Goal: Task Accomplishment & Management: Use online tool/utility

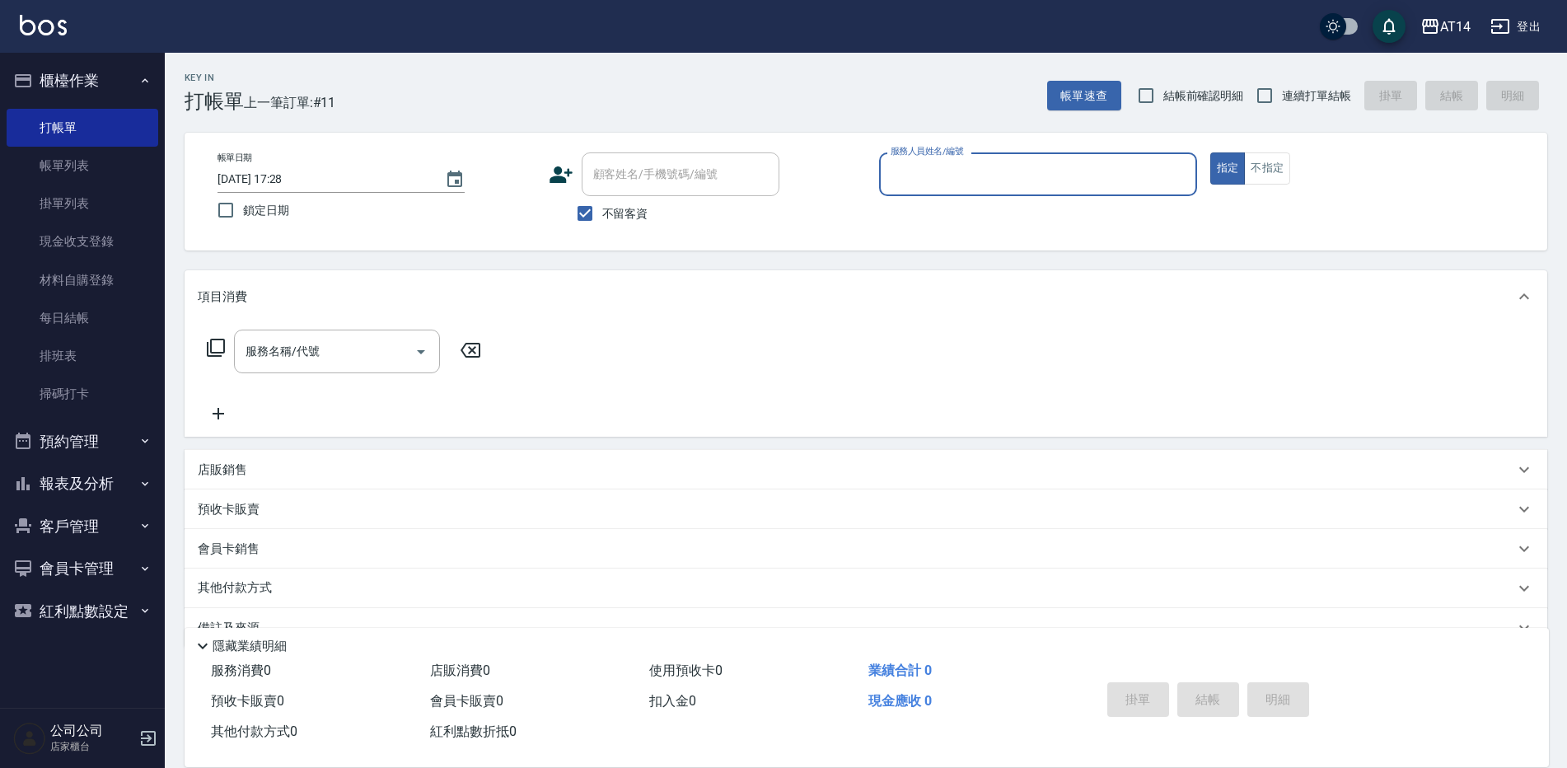
click at [108, 430] on button "預約管理" at bounding box center [83, 441] width 152 height 43
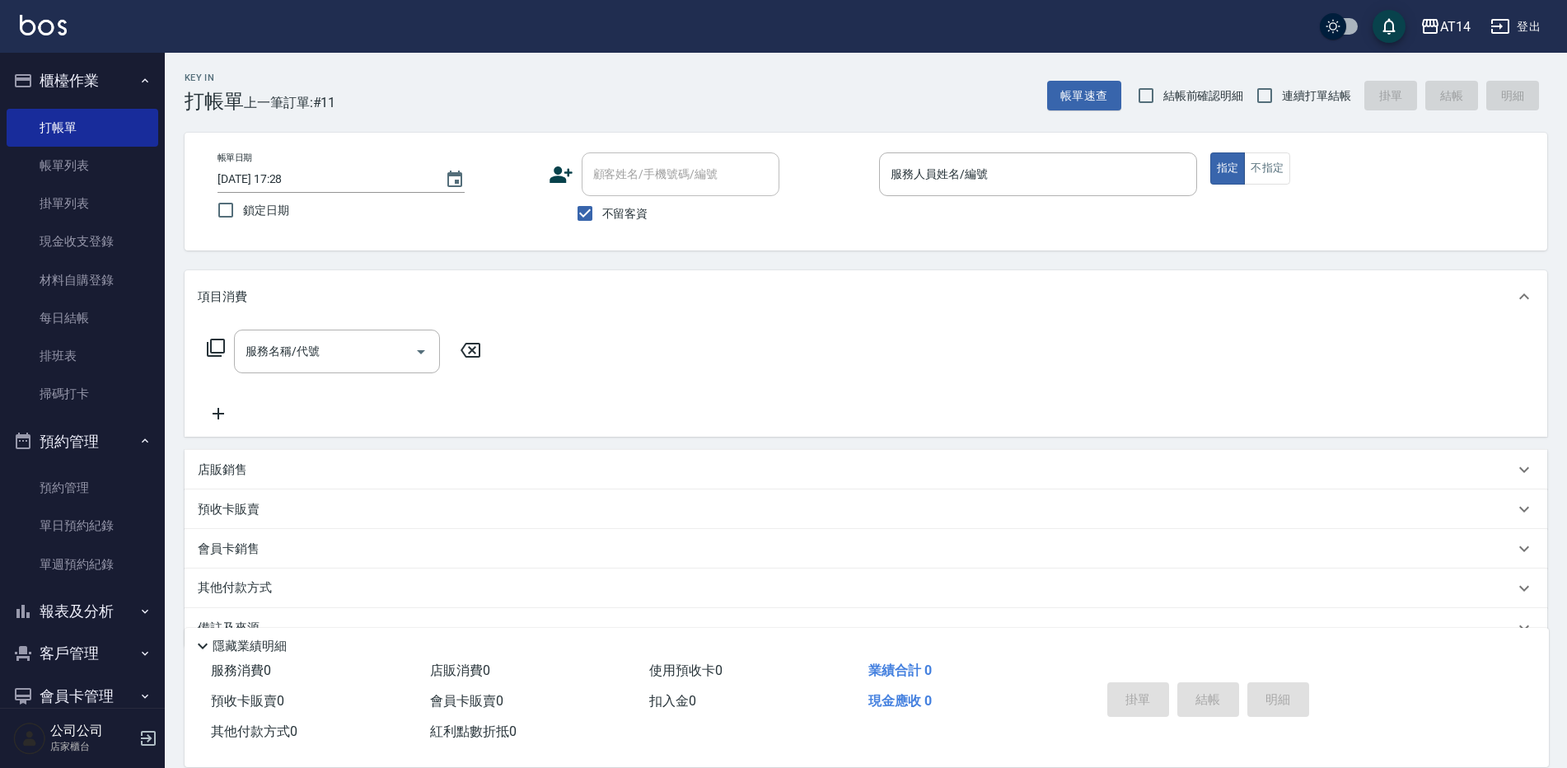
click at [108, 616] on button "報表及分析" at bounding box center [83, 611] width 152 height 43
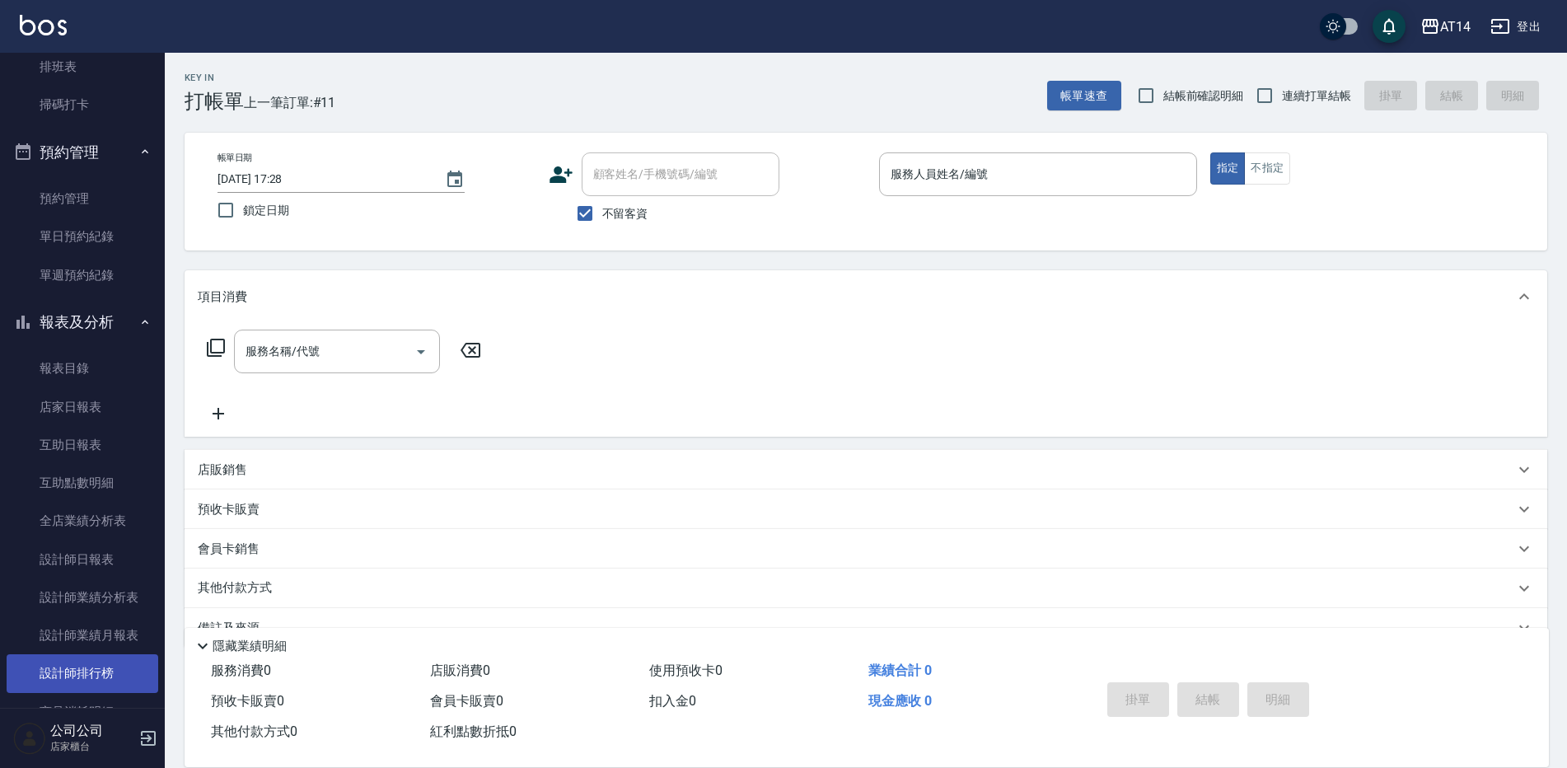
scroll to position [330, 0]
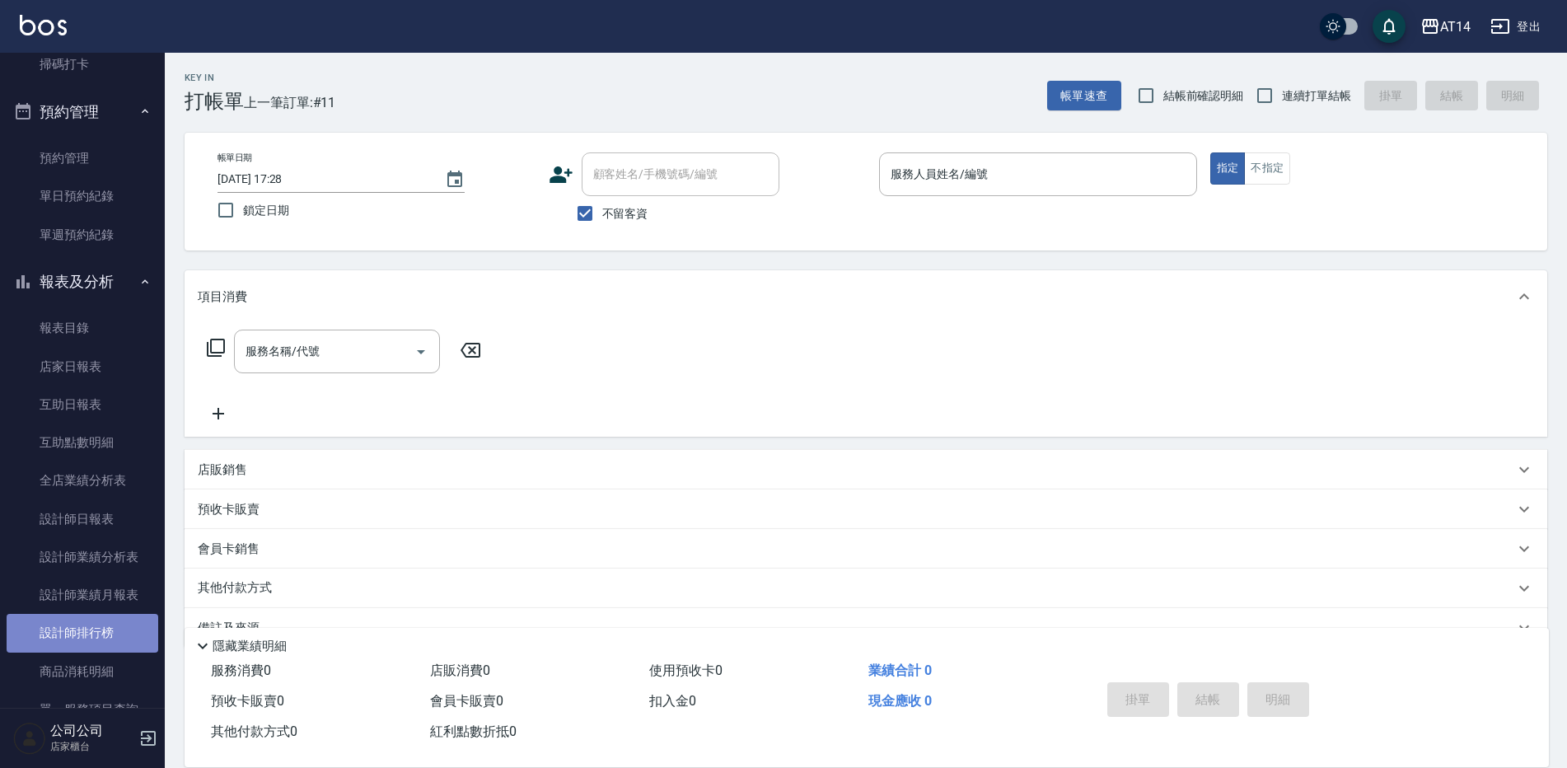
click at [107, 631] on link "設計師排行榜" at bounding box center [83, 633] width 152 height 38
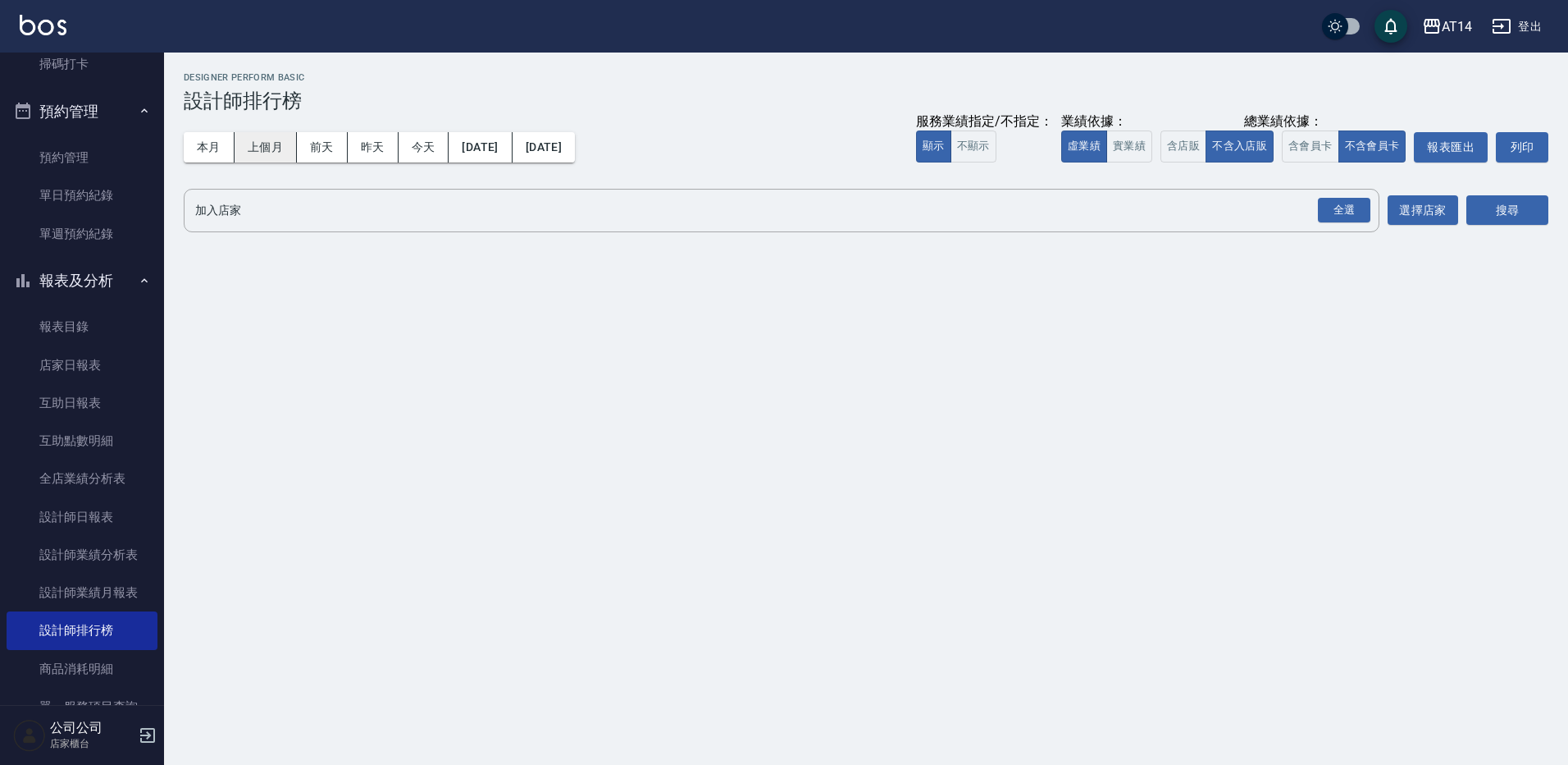
click at [203, 143] on button "本月" at bounding box center [209, 147] width 51 height 30
click at [1326, 208] on div "全選" at bounding box center [1344, 211] width 53 height 26
click at [1497, 203] on button "搜尋" at bounding box center [1507, 211] width 82 height 30
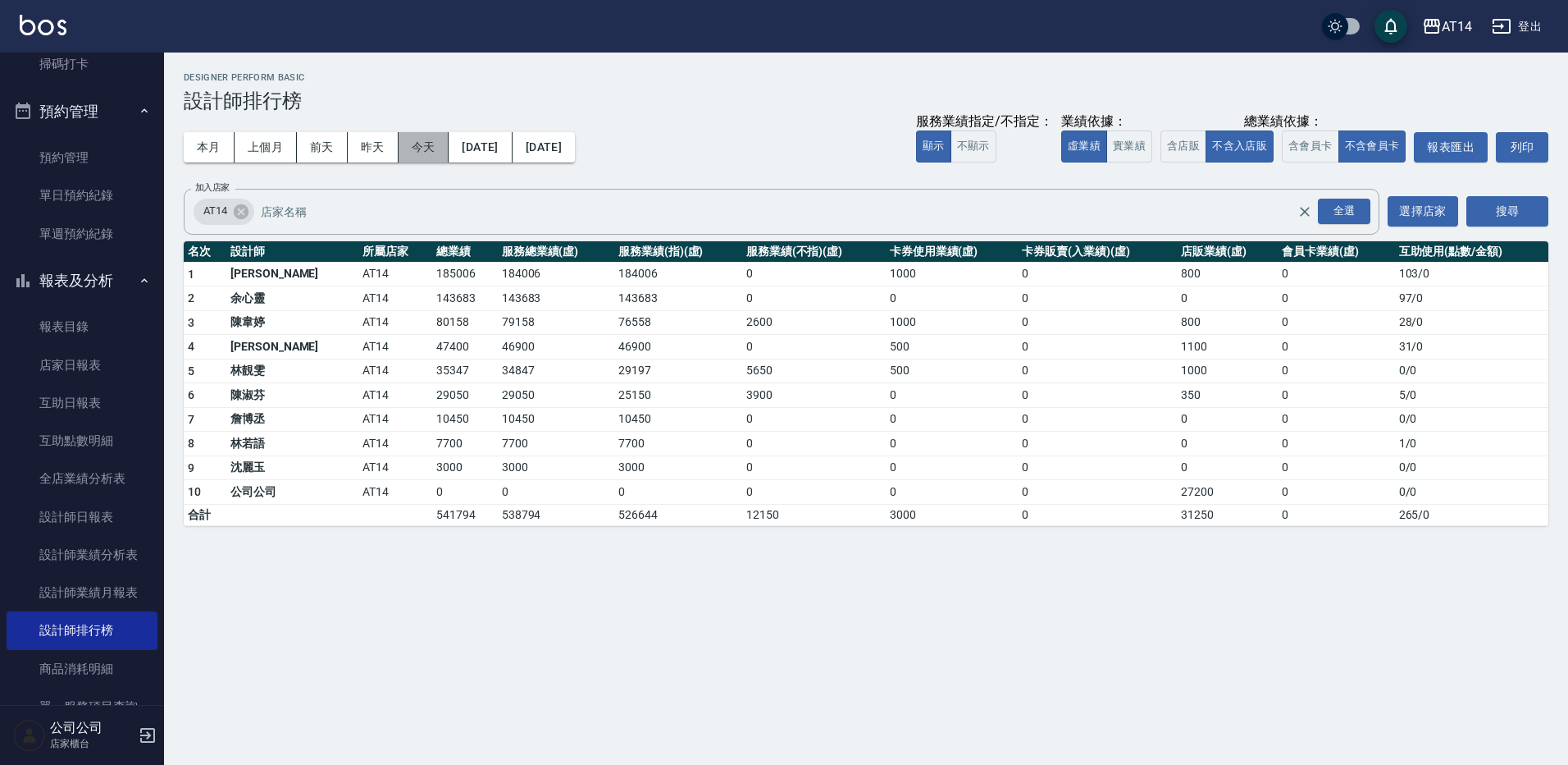
click at [425, 155] on button "今天" at bounding box center [423, 147] width 51 height 30
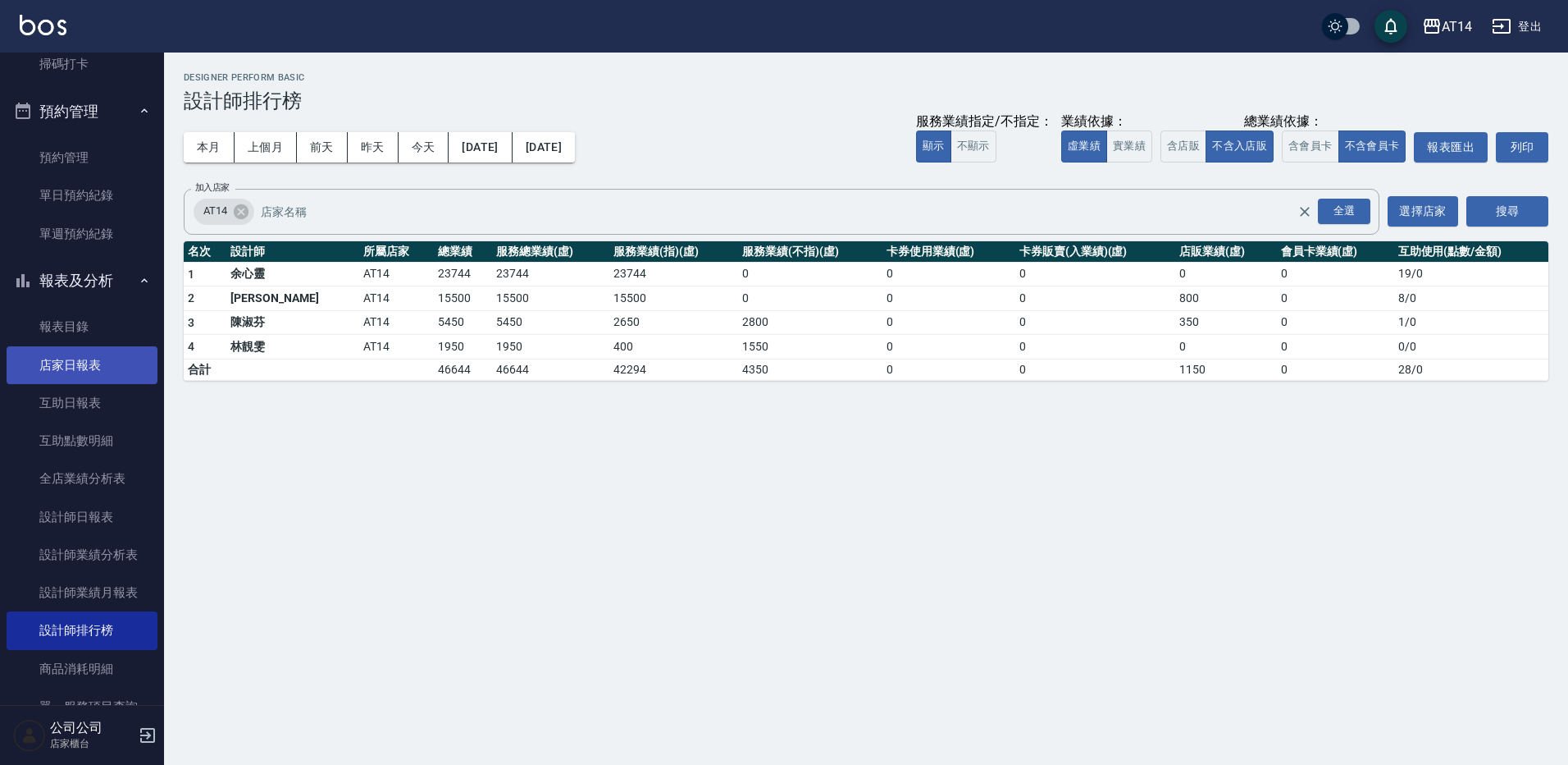
click at [74, 366] on link "店家日報表" at bounding box center [83, 366] width 151 height 38
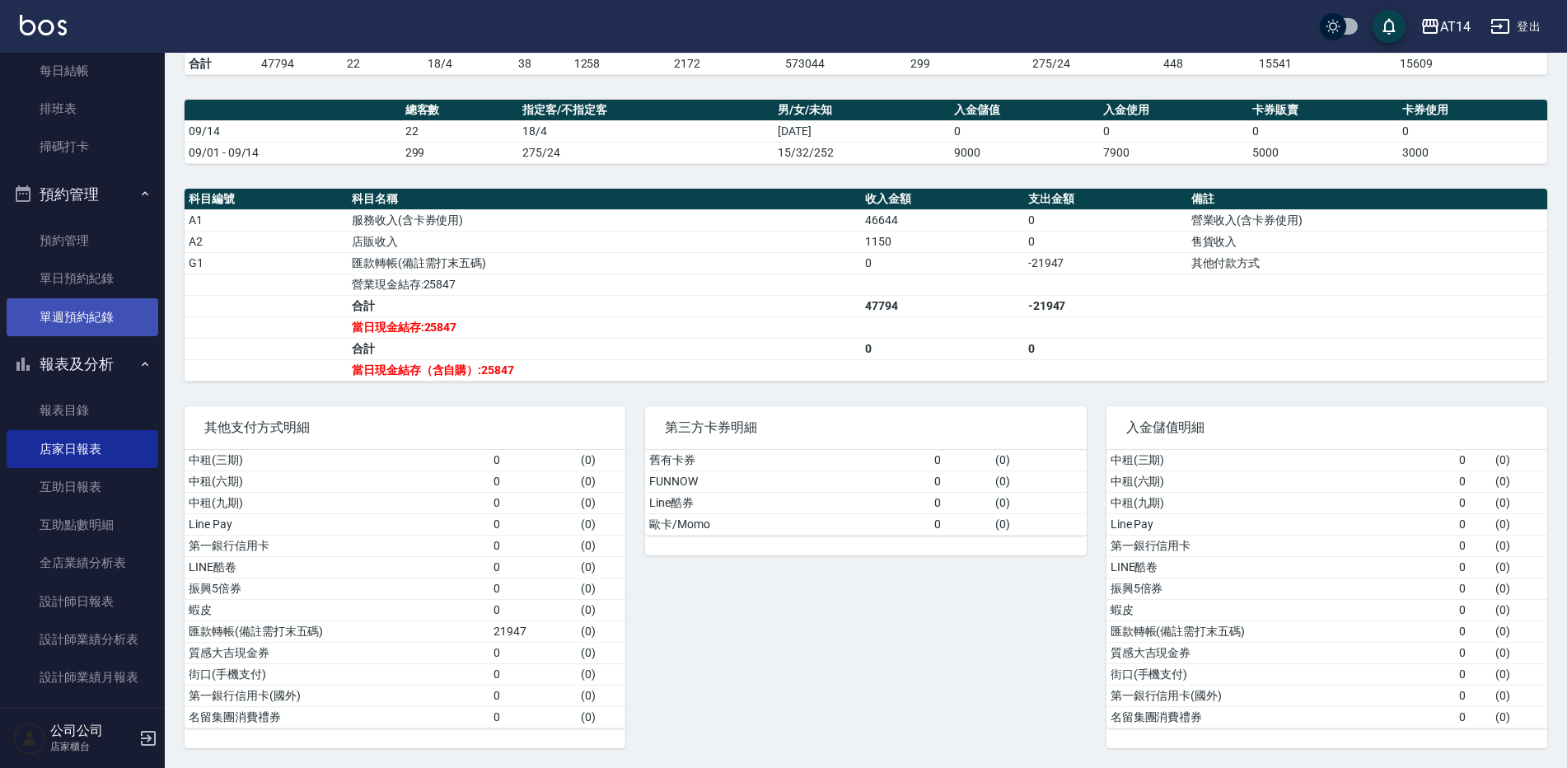
scroll to position [330, 0]
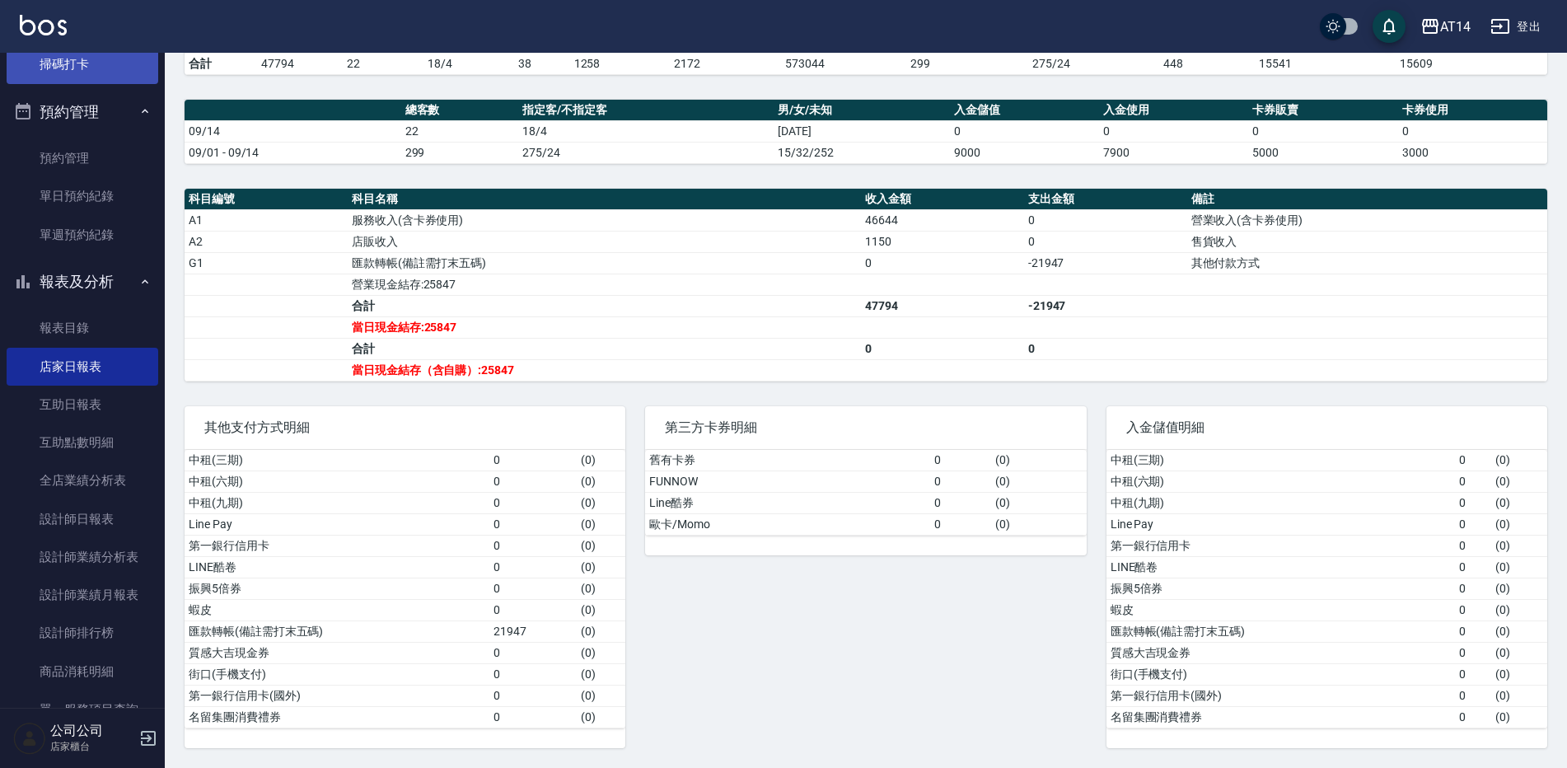
click at [93, 68] on link "掃碼打卡" at bounding box center [83, 64] width 152 height 38
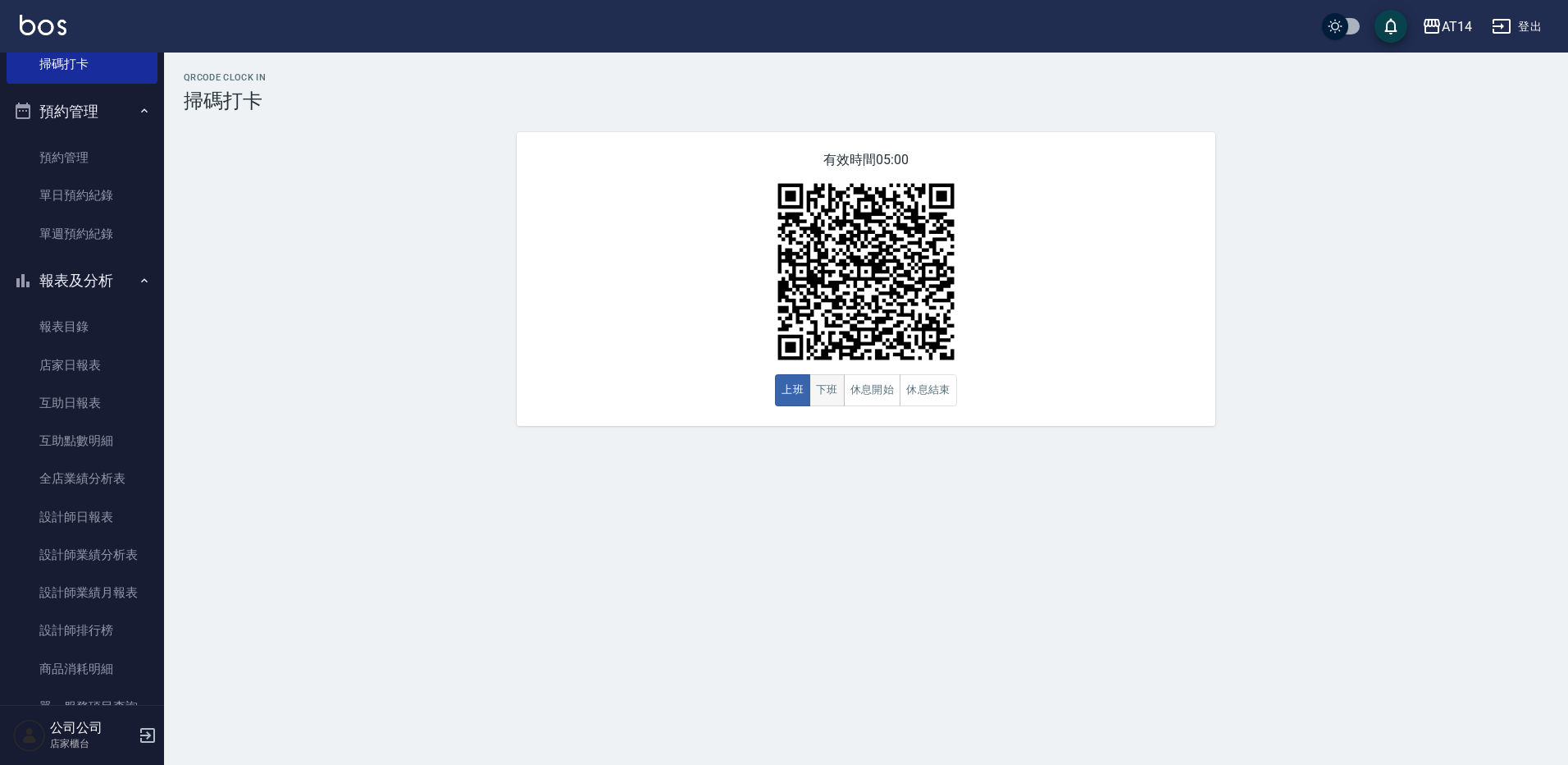
click at [836, 398] on button "下班" at bounding box center [826, 390] width 35 height 32
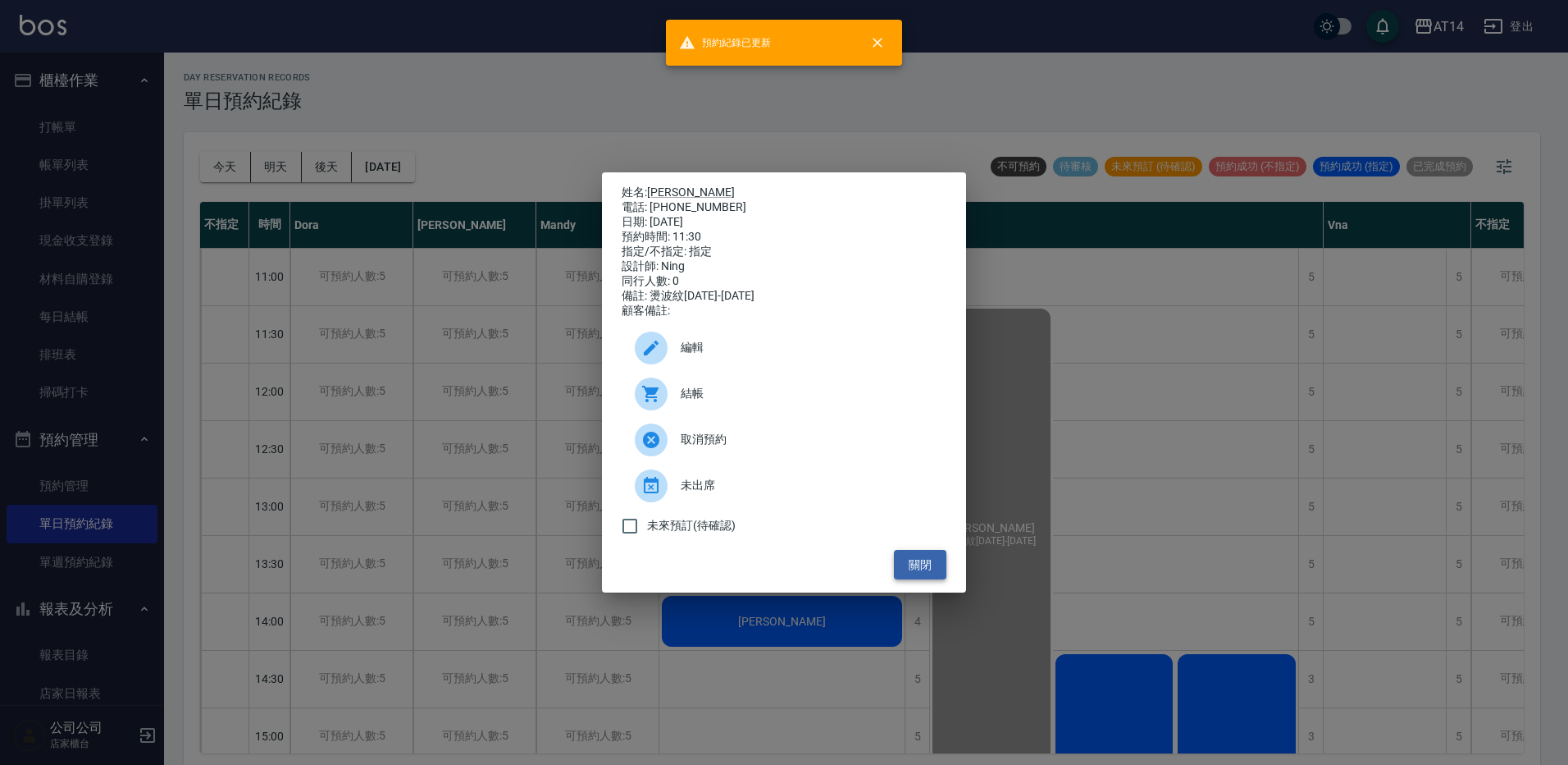
click at [921, 572] on button "關閉" at bounding box center [920, 565] width 53 height 30
